Goal: Check status: Check status

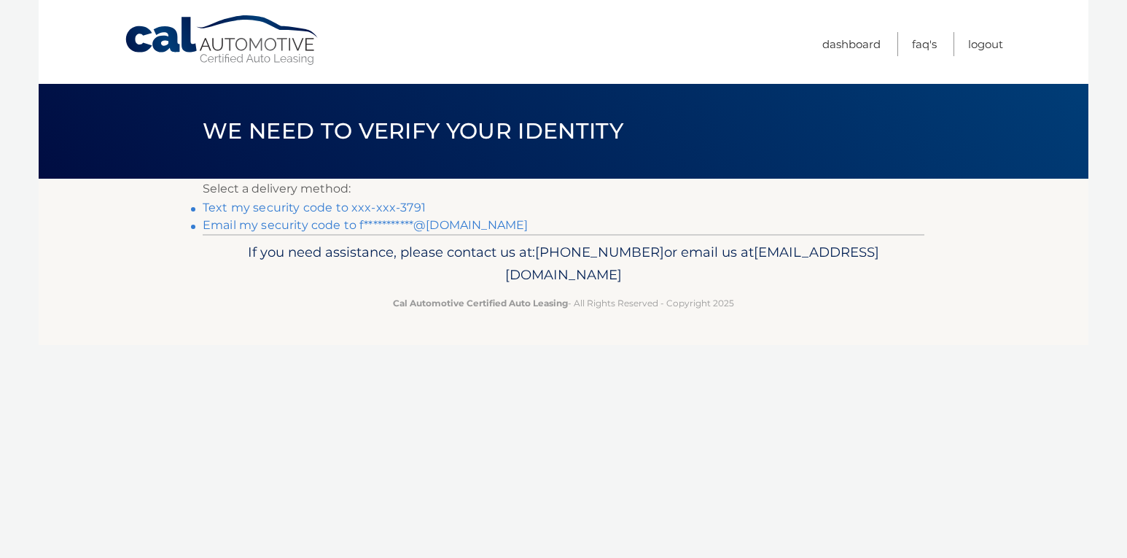
click at [259, 204] on link "Text my security code to xxx-xxx-3791" at bounding box center [314, 207] width 223 height 14
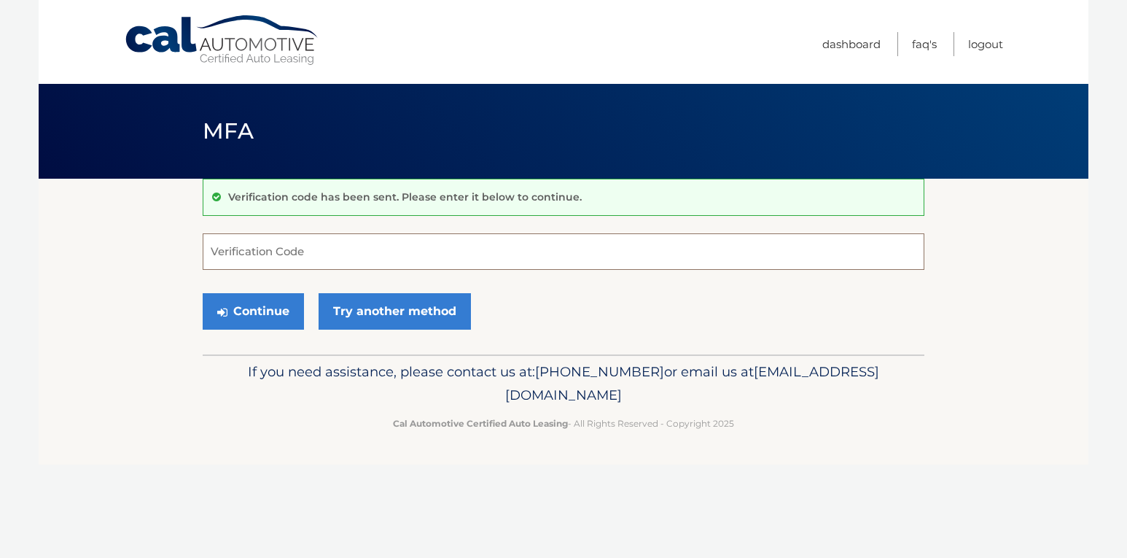
click at [261, 253] on input "Verification Code" at bounding box center [564, 251] width 722 height 36
type input "992382"
click at [257, 305] on button "Continue" at bounding box center [253, 311] width 101 height 36
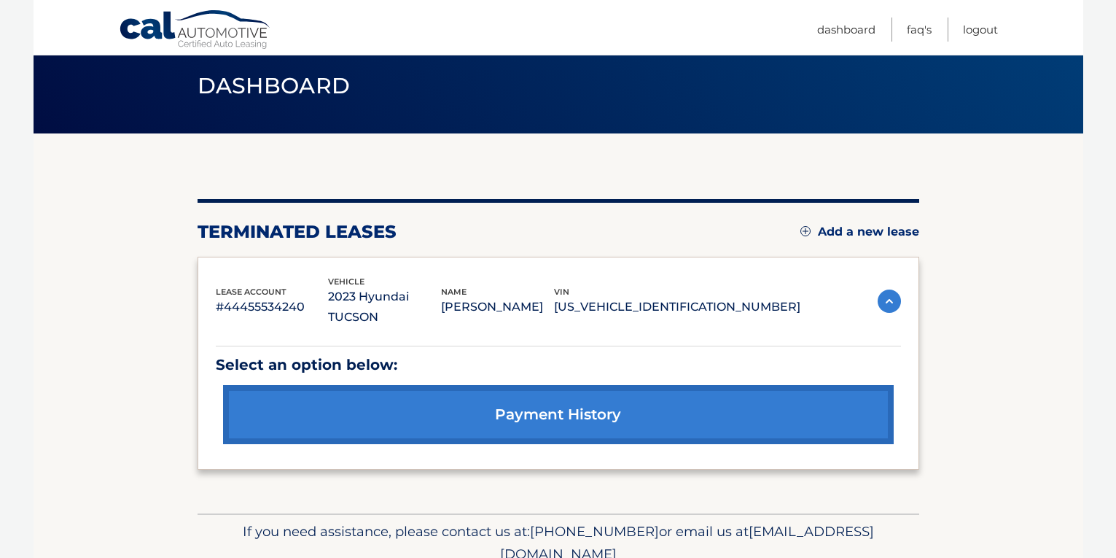
scroll to position [91, 0]
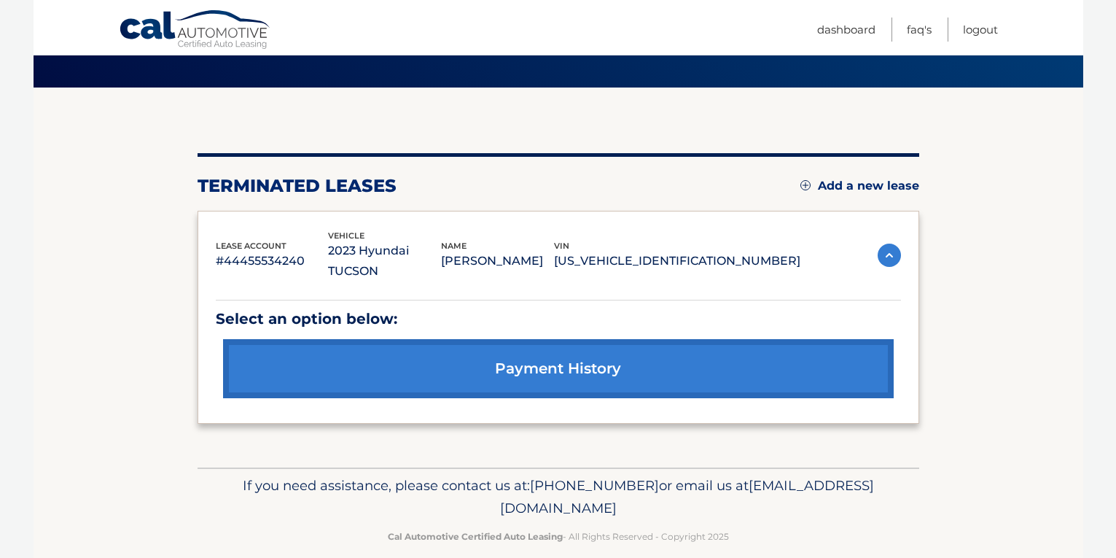
click at [590, 343] on link "payment history" at bounding box center [558, 368] width 670 height 59
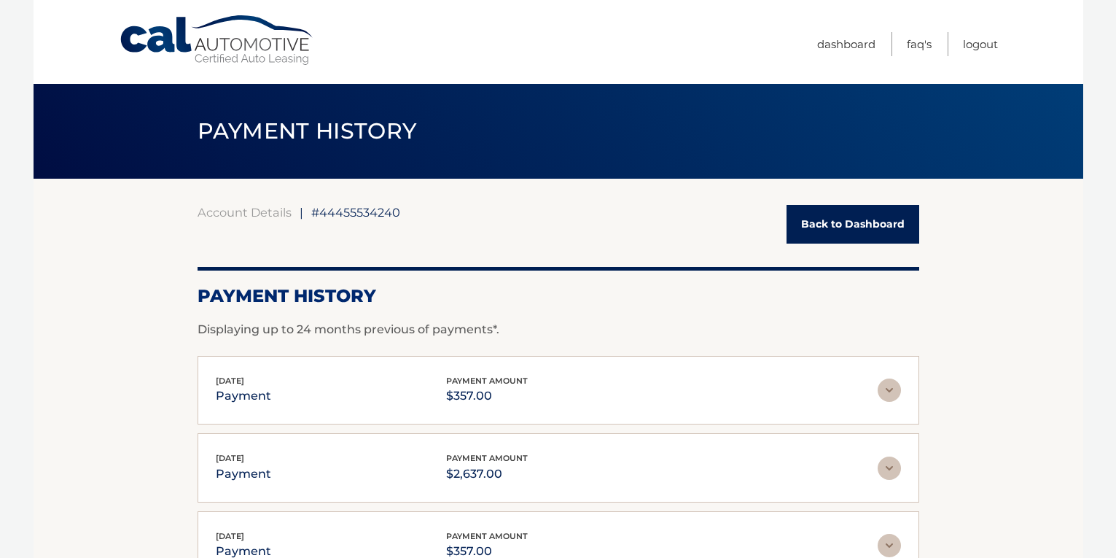
click at [836, 223] on link "Back to Dashboard" at bounding box center [852, 224] width 133 height 39
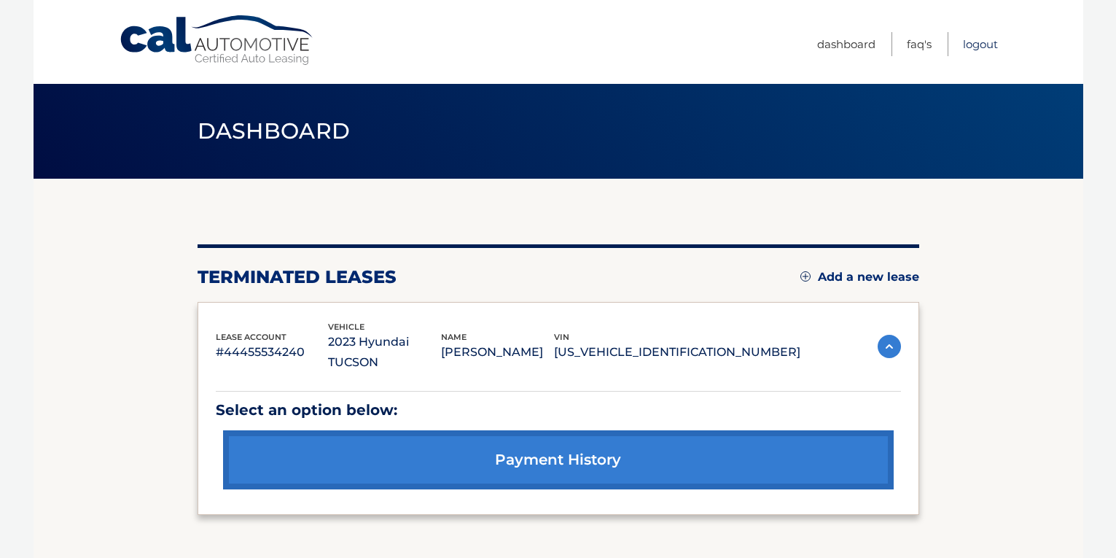
click at [971, 45] on link "Logout" at bounding box center [980, 44] width 35 height 24
